Goal: Task Accomplishment & Management: Use online tool/utility

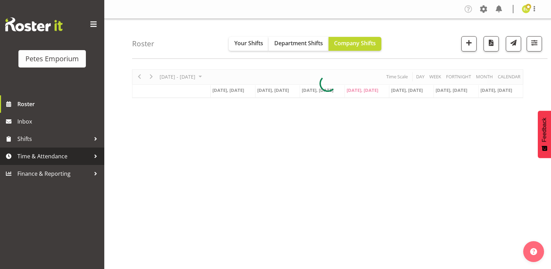
click at [74, 150] on link "Time & Attendance" at bounding box center [52, 155] width 104 height 17
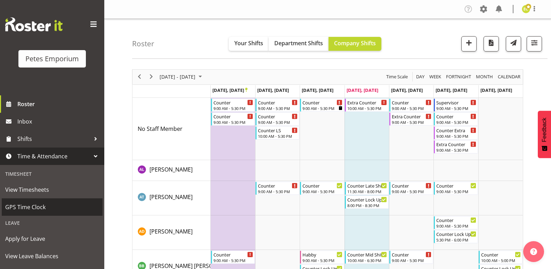
click at [51, 199] on link "GPS Time Clock" at bounding box center [52, 206] width 101 height 17
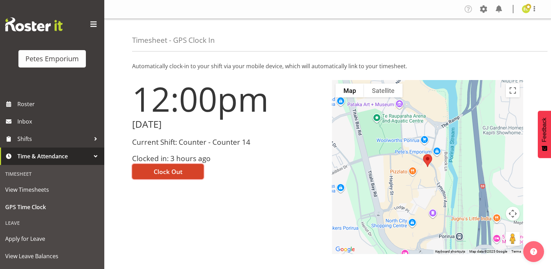
click at [155, 171] on span "Clock Out" at bounding box center [168, 171] width 29 height 9
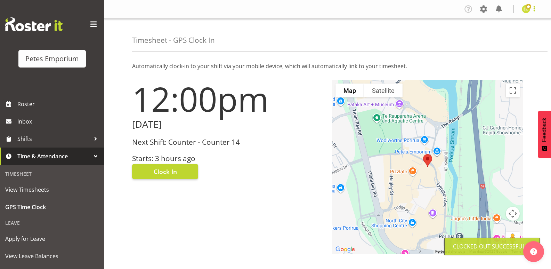
click at [531, 10] on span at bounding box center [534, 9] width 8 height 8
click at [495, 36] on link "Log Out" at bounding box center [505, 36] width 67 height 13
